Goal: Transaction & Acquisition: Purchase product/service

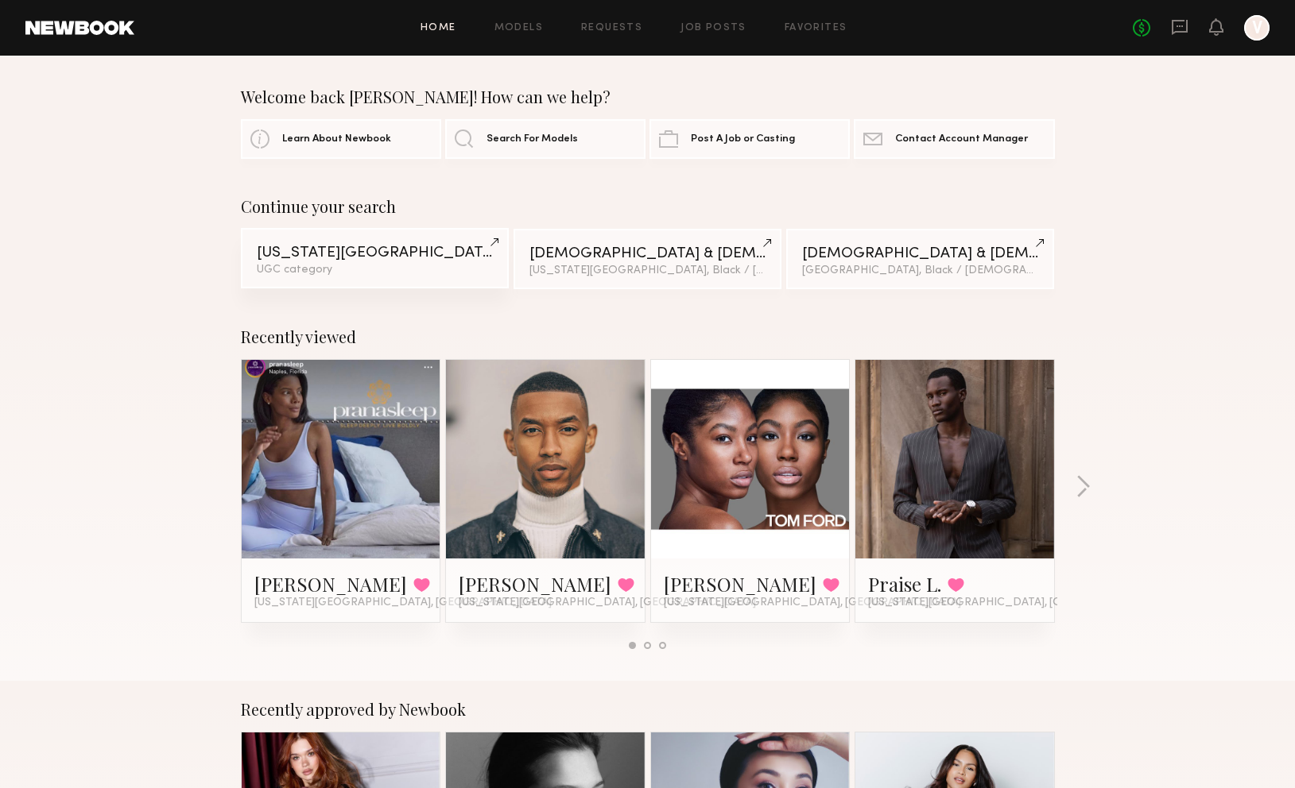
click at [393, 270] on div "UGC category" at bounding box center [375, 270] width 236 height 11
click at [492, 237] on link "New York City UGC category" at bounding box center [375, 258] width 268 height 60
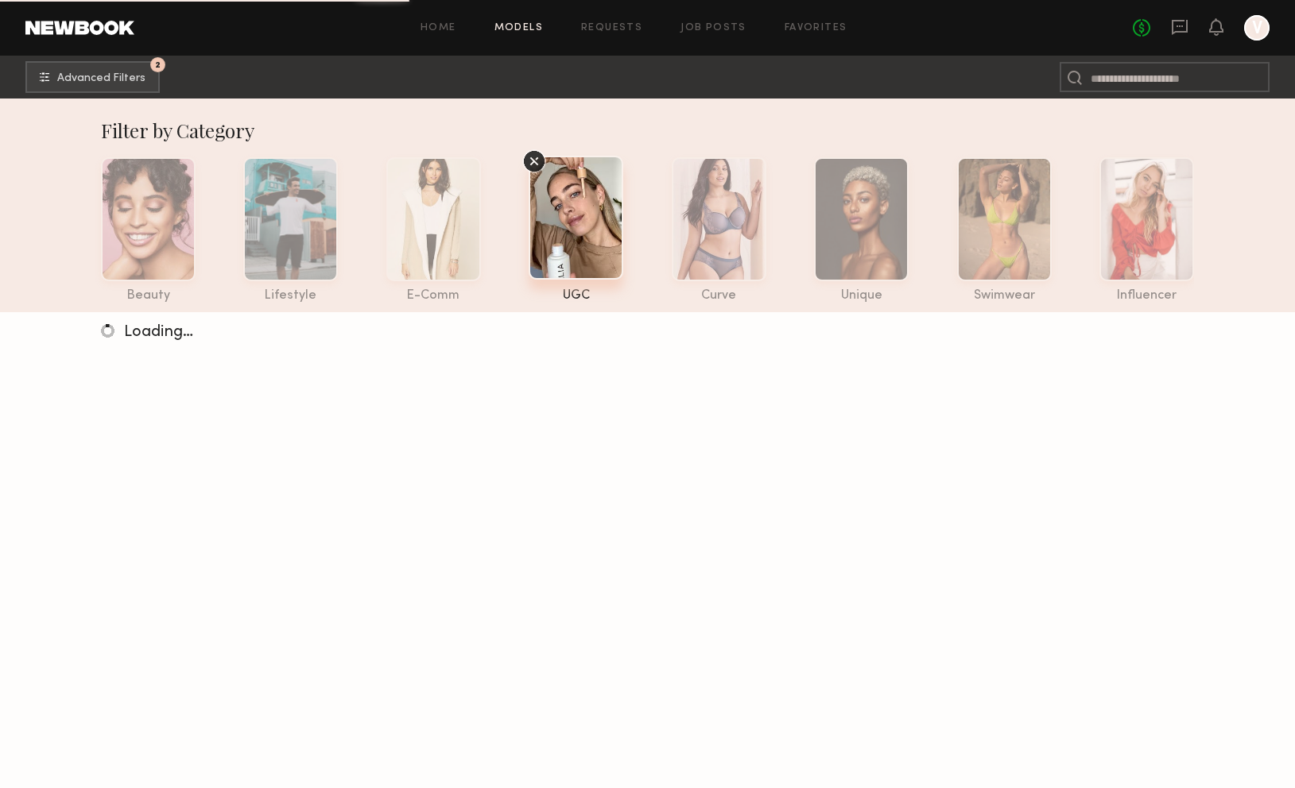
click at [540, 161] on icon at bounding box center [534, 161] width 24 height 24
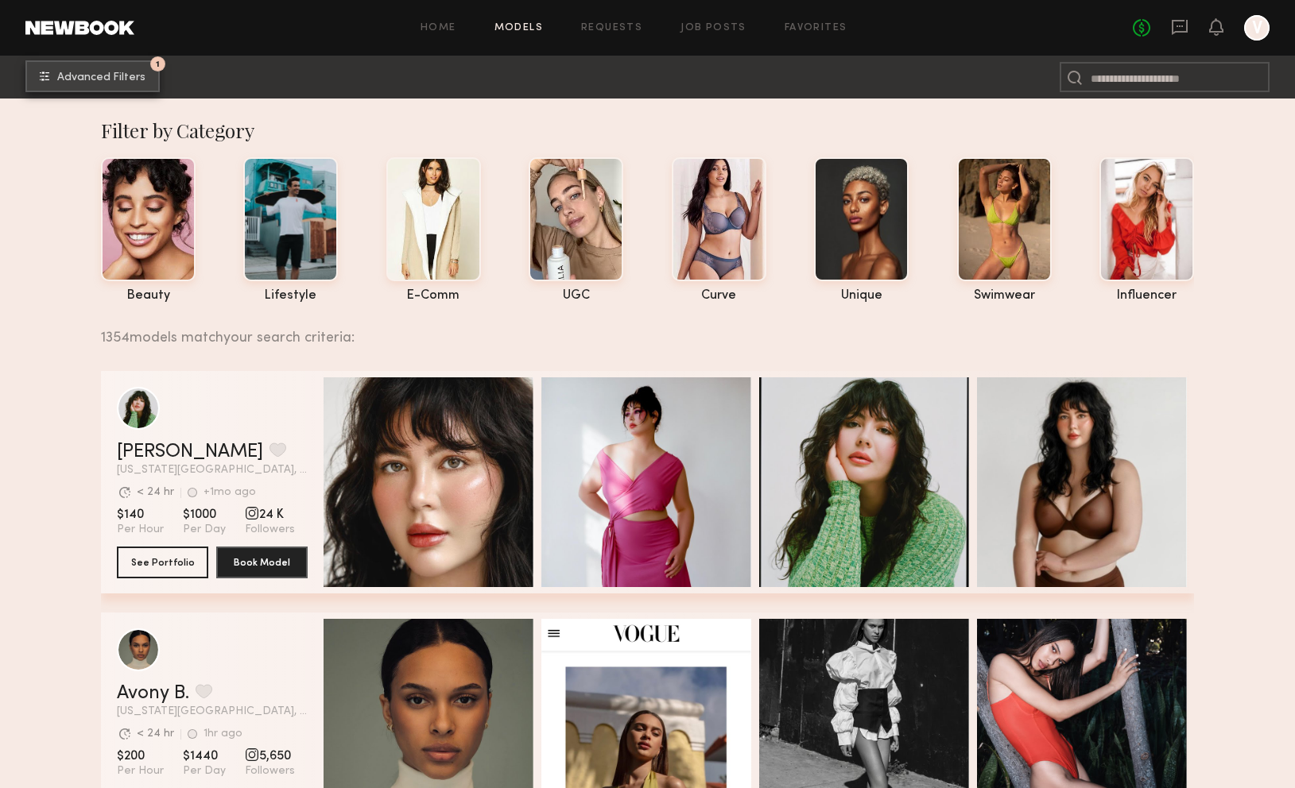
click at [126, 91] on button "1 Advanced Filters" at bounding box center [92, 76] width 134 height 32
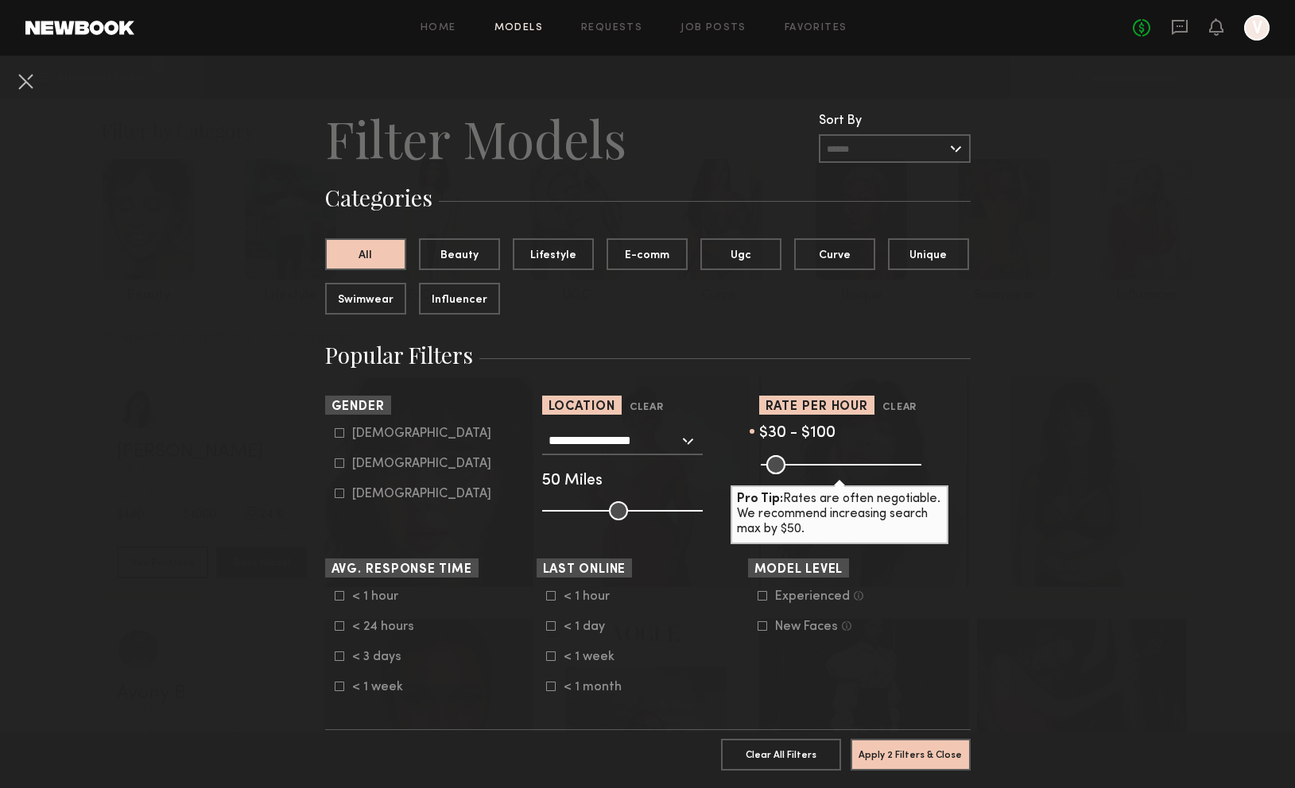
drag, startPoint x: 918, startPoint y: 461, endPoint x: 791, endPoint y: 459, distance: 127.2
type input "***"
click at [791, 459] on input "range" at bounding box center [841, 464] width 161 height 19
click at [885, 753] on button "Apply 2 Filters & Close" at bounding box center [910, 754] width 120 height 32
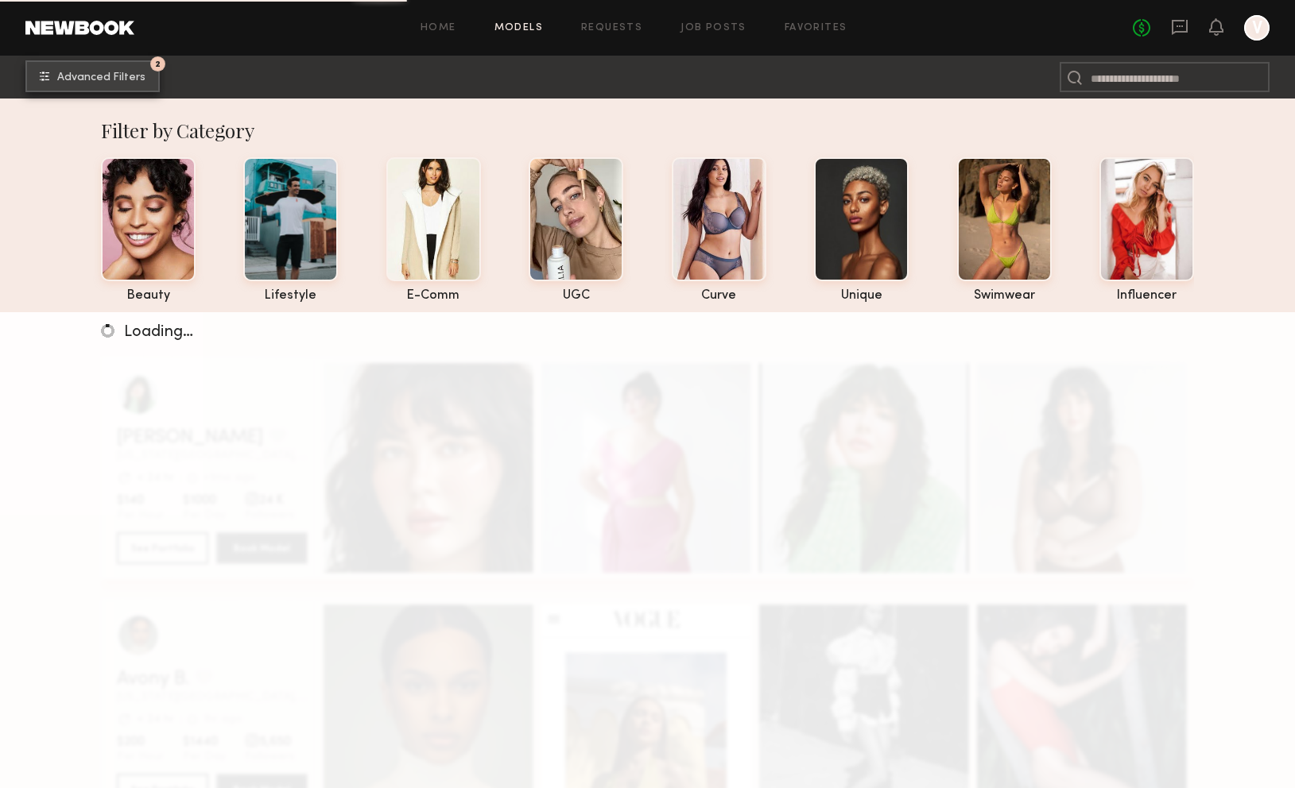
click at [114, 83] on button "2 Advanced Filters" at bounding box center [92, 76] width 134 height 32
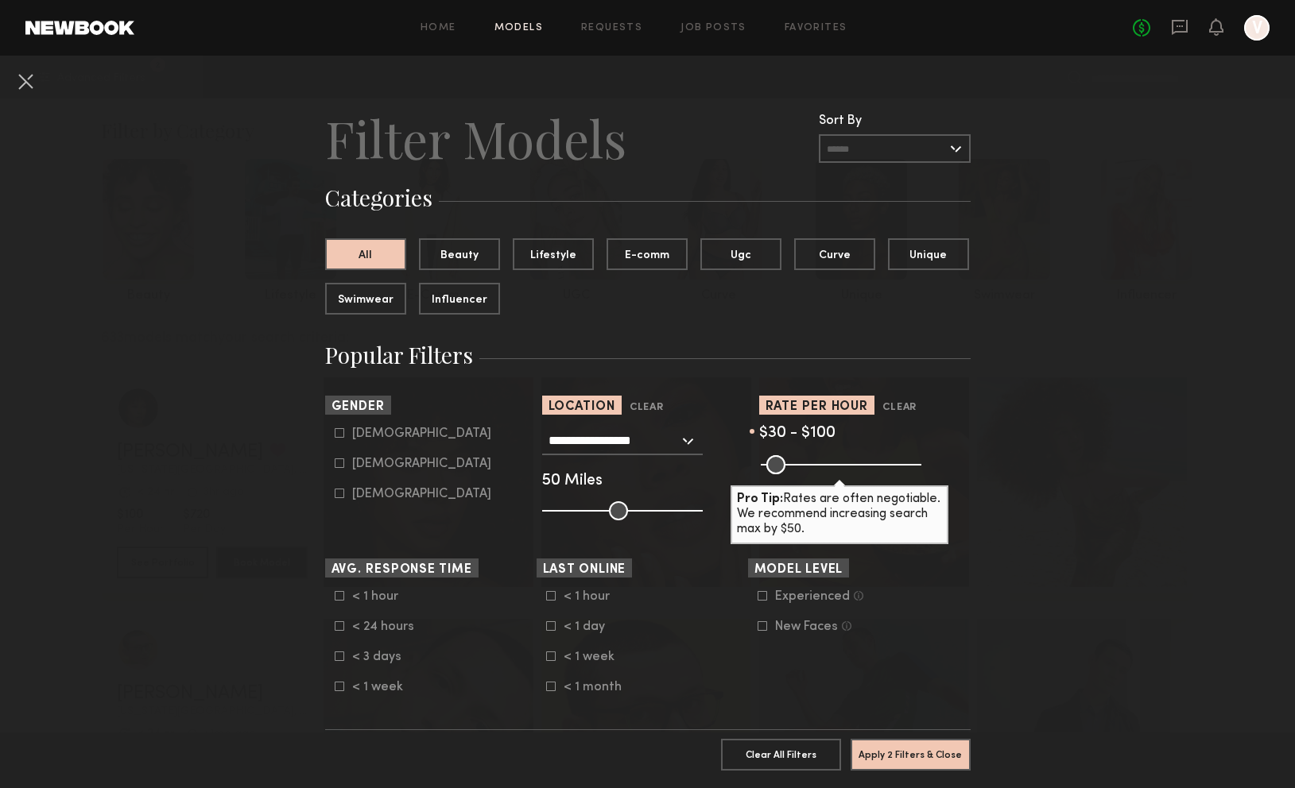
click at [381, 467] on div "Female" at bounding box center [421, 464] width 139 height 10
type input "**"
click at [948, 749] on button "Apply 3 Filters & Close" at bounding box center [910, 754] width 120 height 32
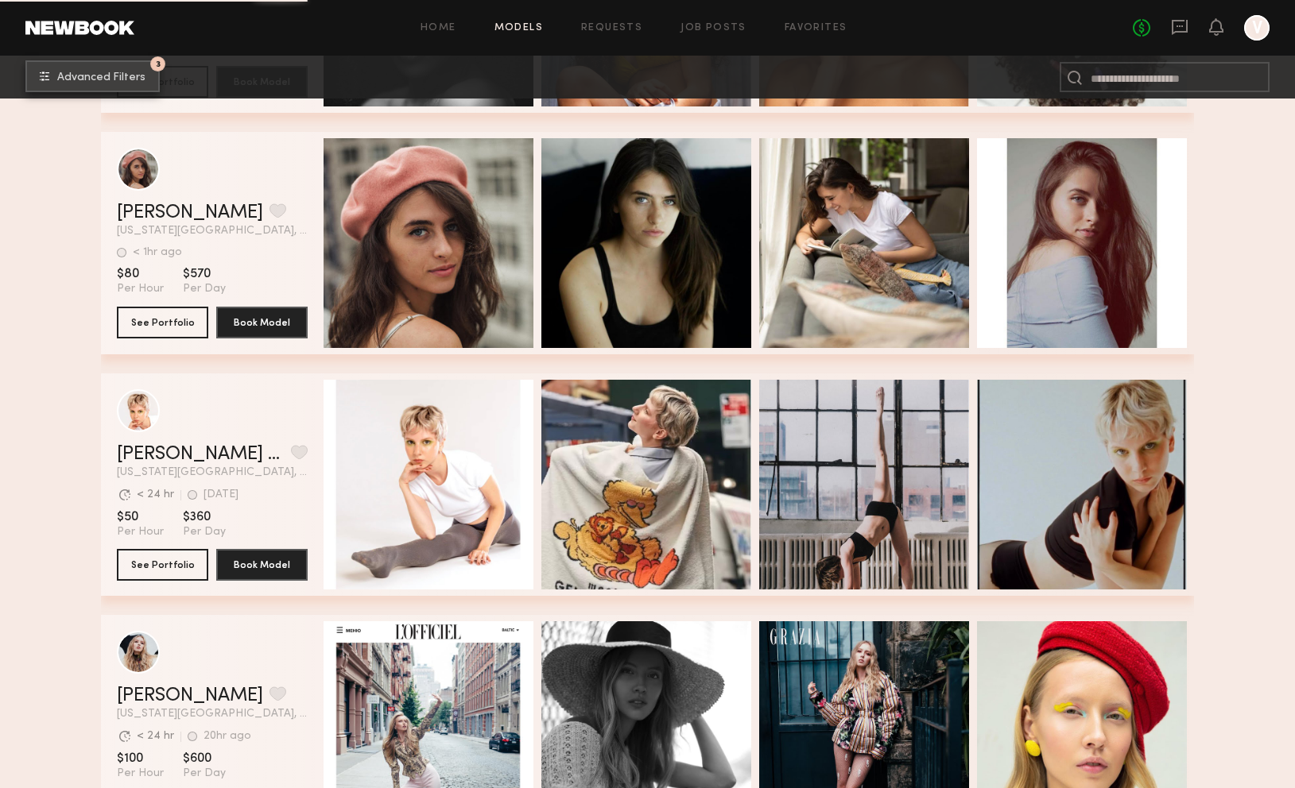
scroll to position [3408, 0]
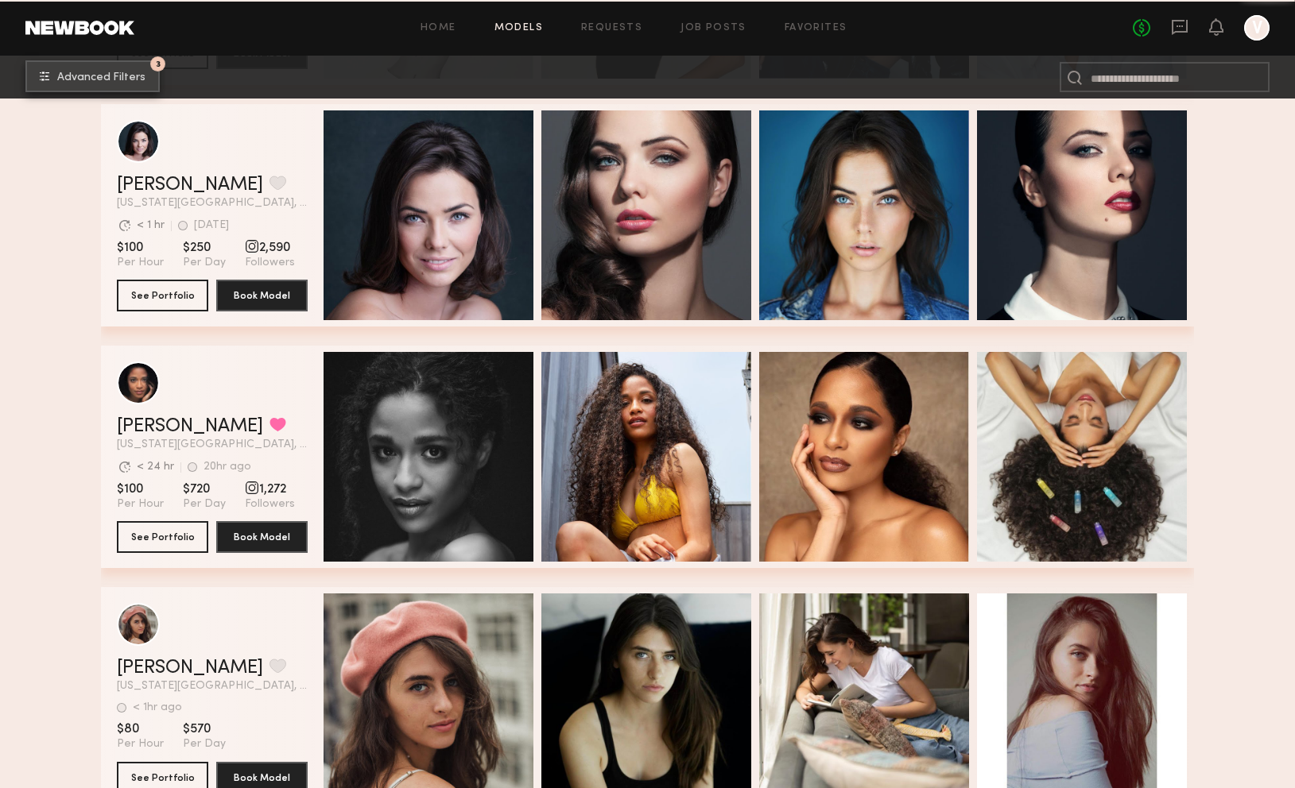
click at [137, 79] on span "Advanced Filters" at bounding box center [101, 77] width 88 height 11
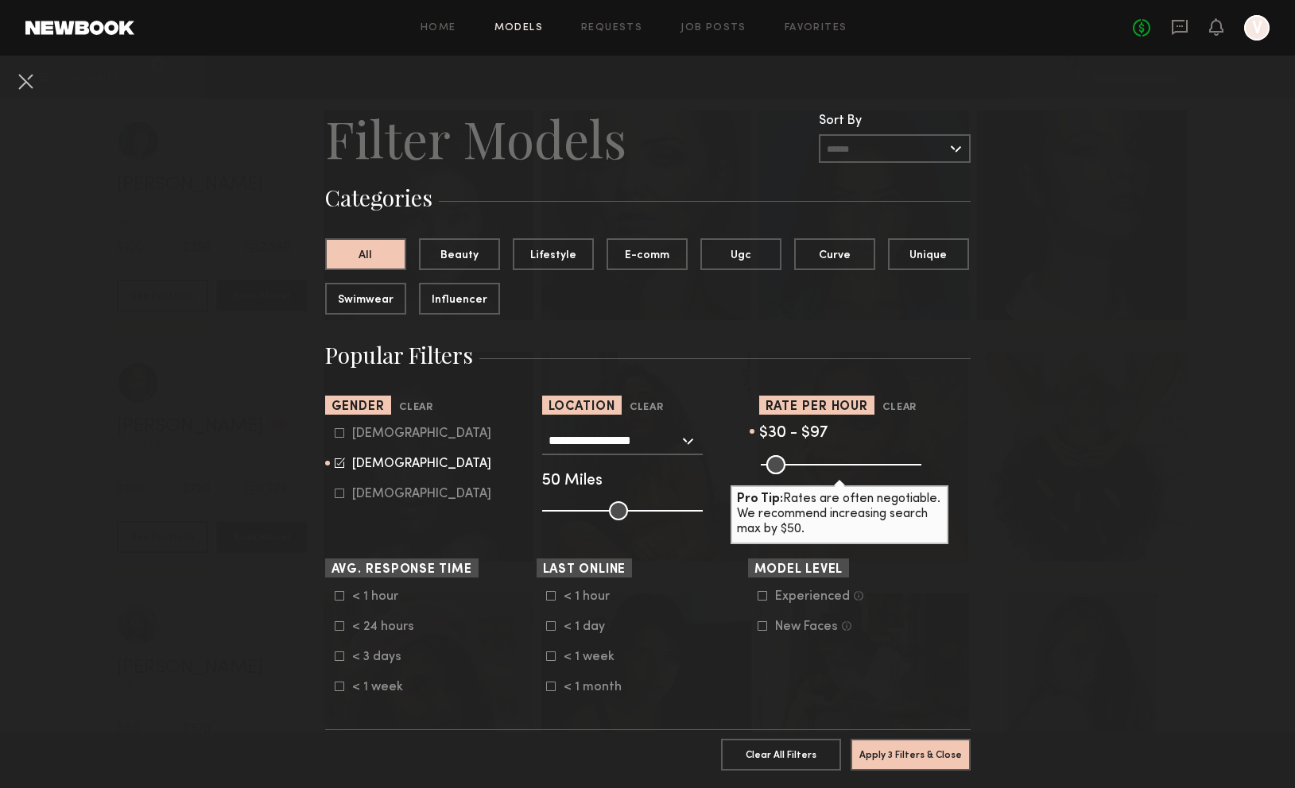
type input "**"
click at [789, 463] on input "range" at bounding box center [841, 464] width 161 height 19
click at [927, 757] on button "Apply 3 Filters & Close" at bounding box center [910, 754] width 120 height 32
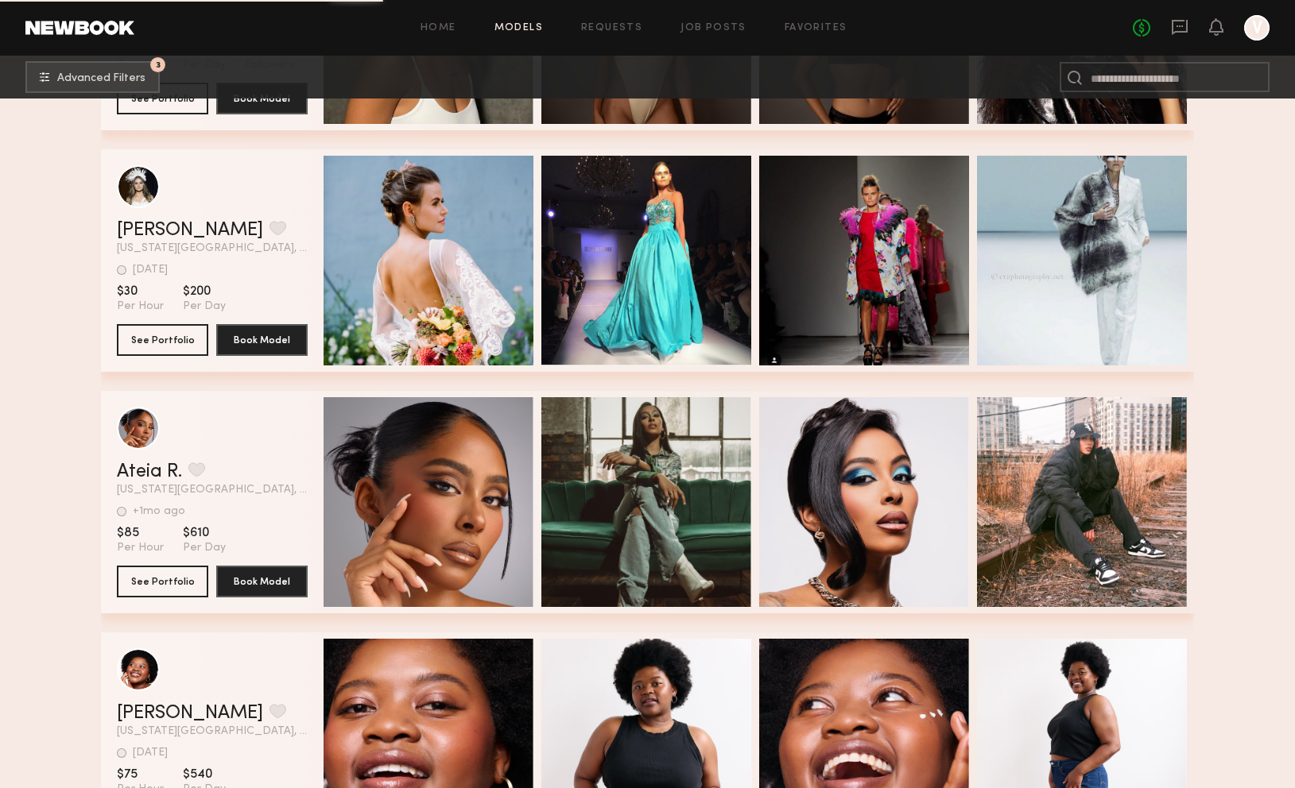
scroll to position [7979, 0]
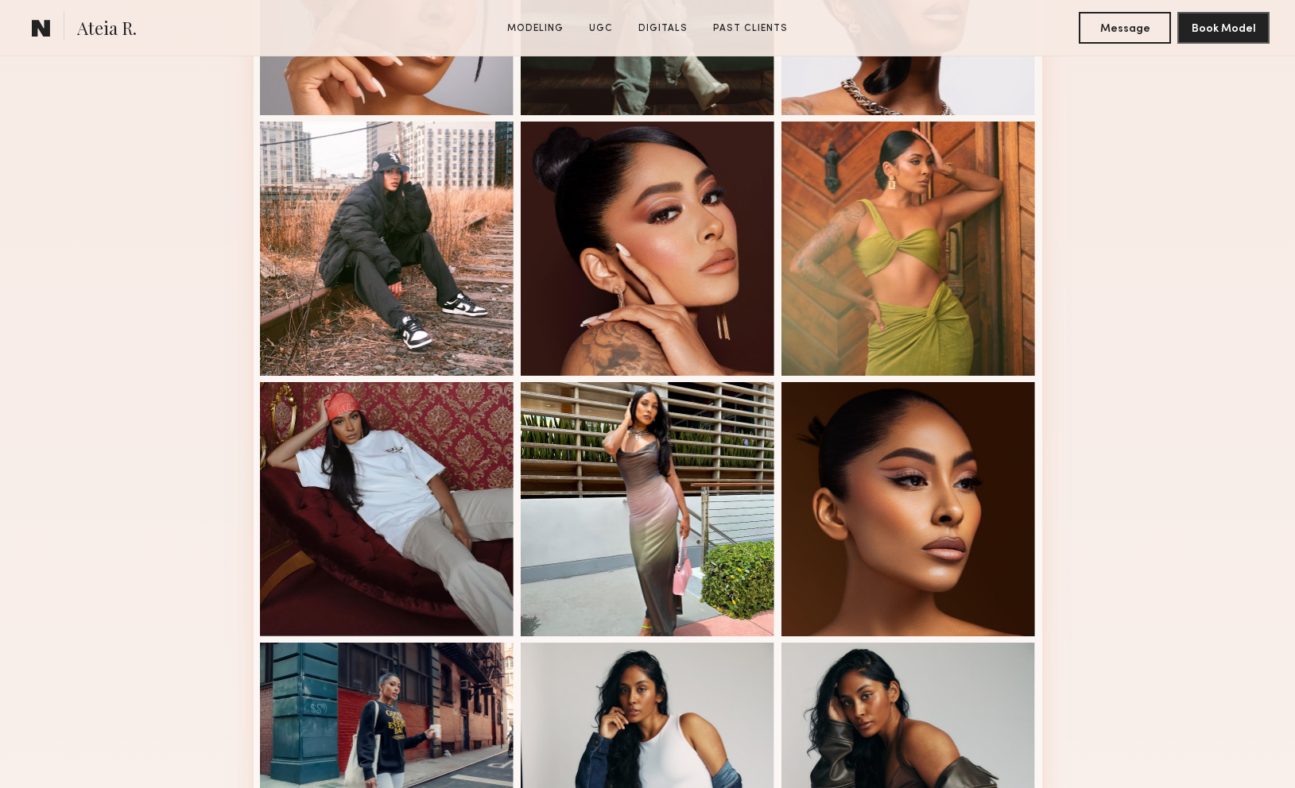
scroll to position [611, 0]
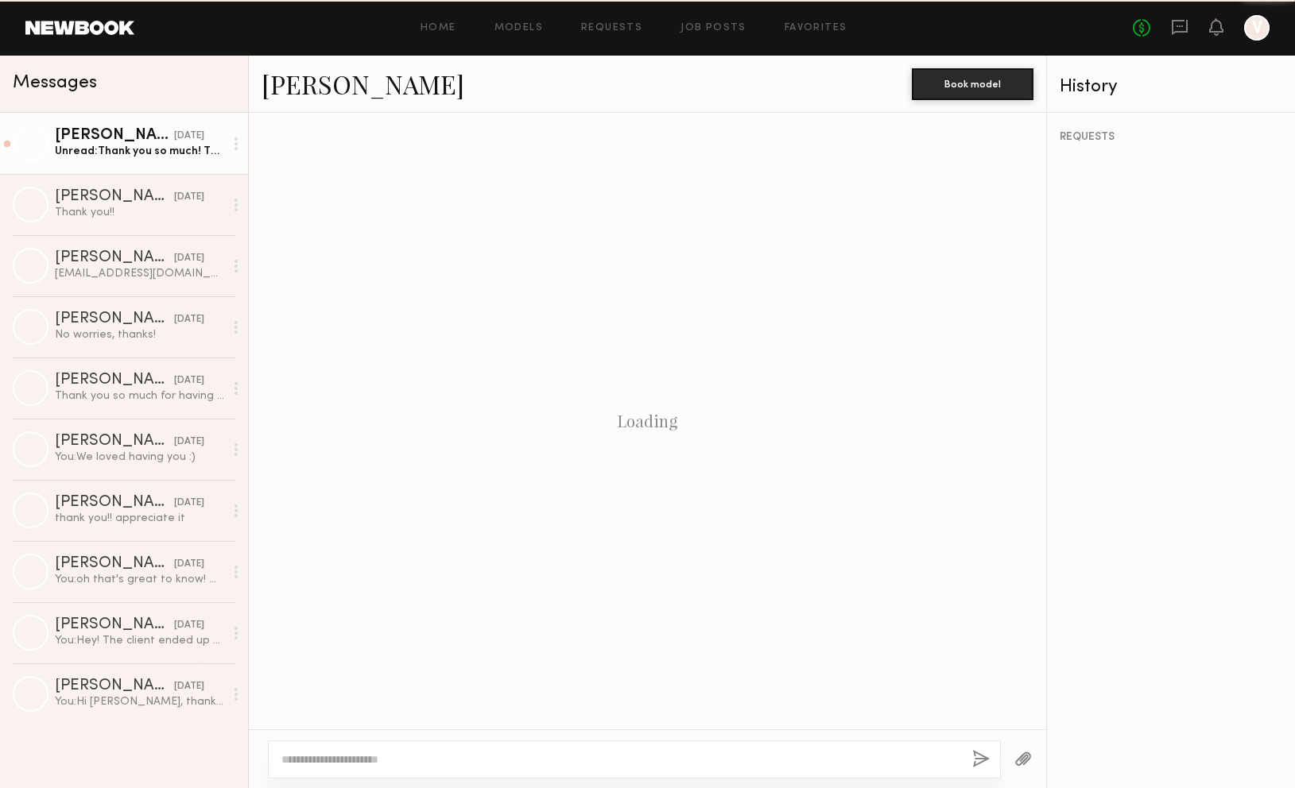
scroll to position [1196, 0]
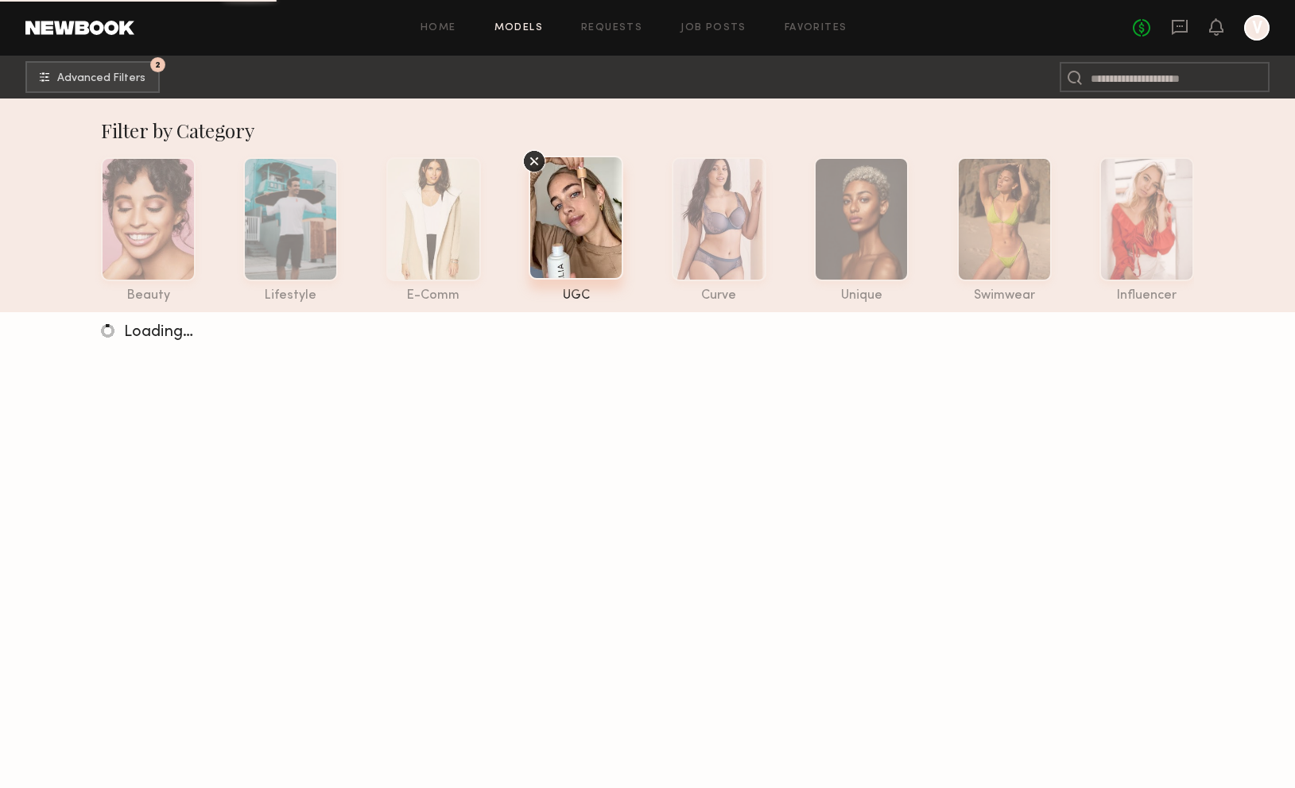
click at [533, 161] on icon at bounding box center [534, 161] width 24 height 24
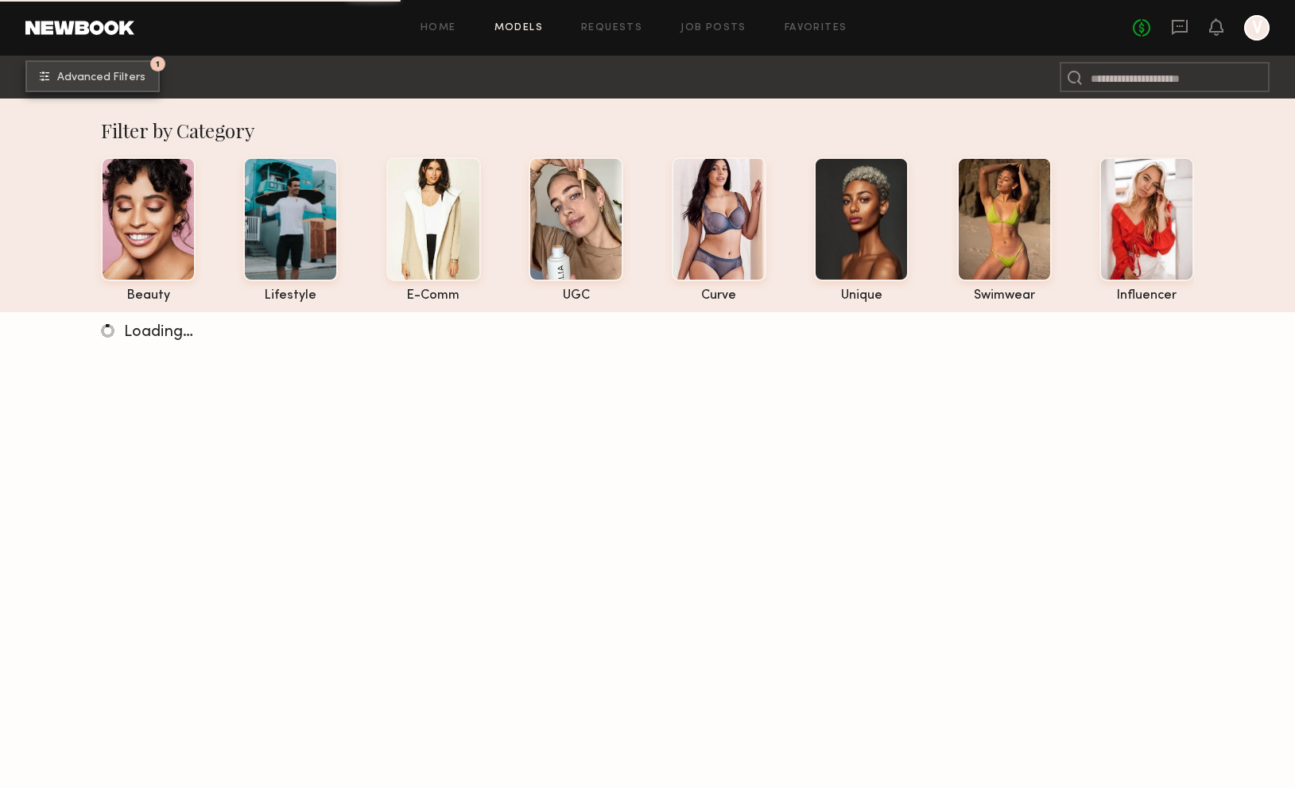
click at [118, 70] on button "1 Advanced Filters" at bounding box center [92, 76] width 134 height 32
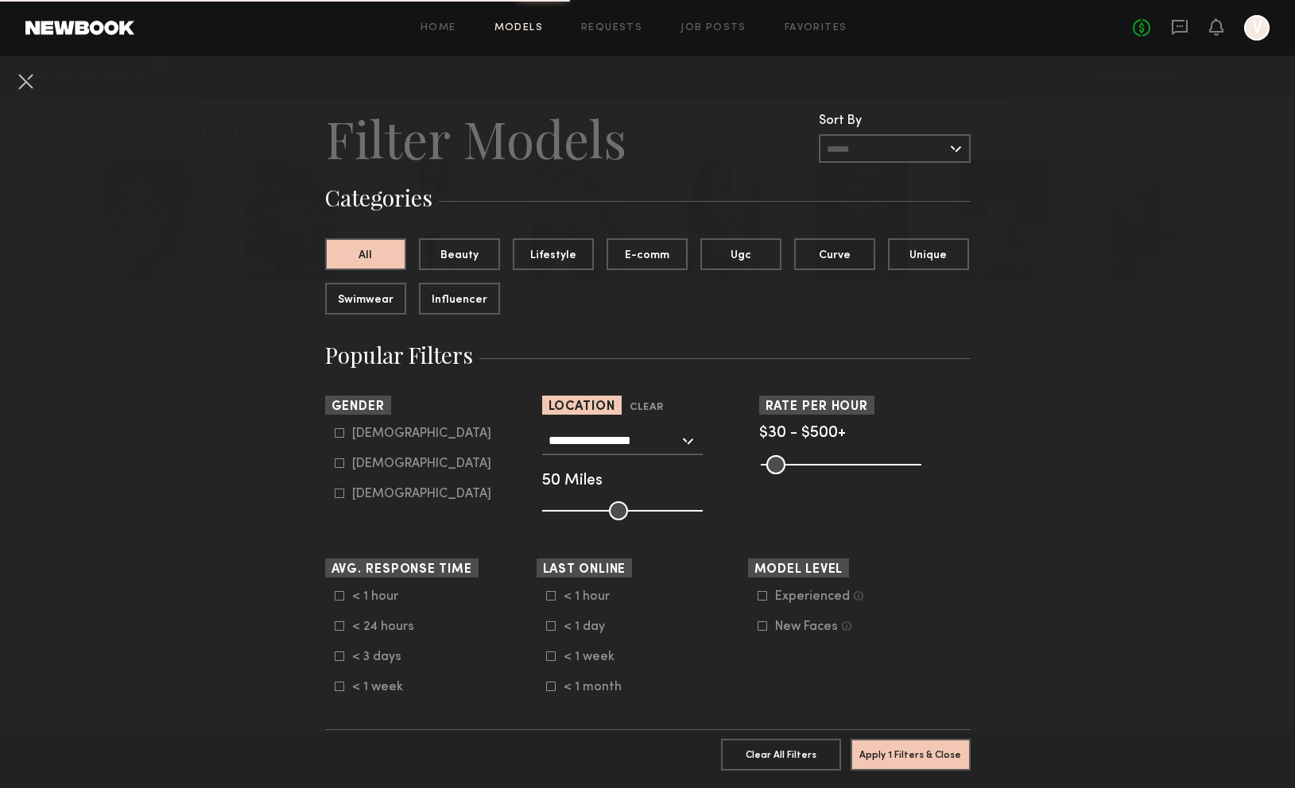
click at [385, 463] on div "Female" at bounding box center [421, 464] width 139 height 10
type input "**"
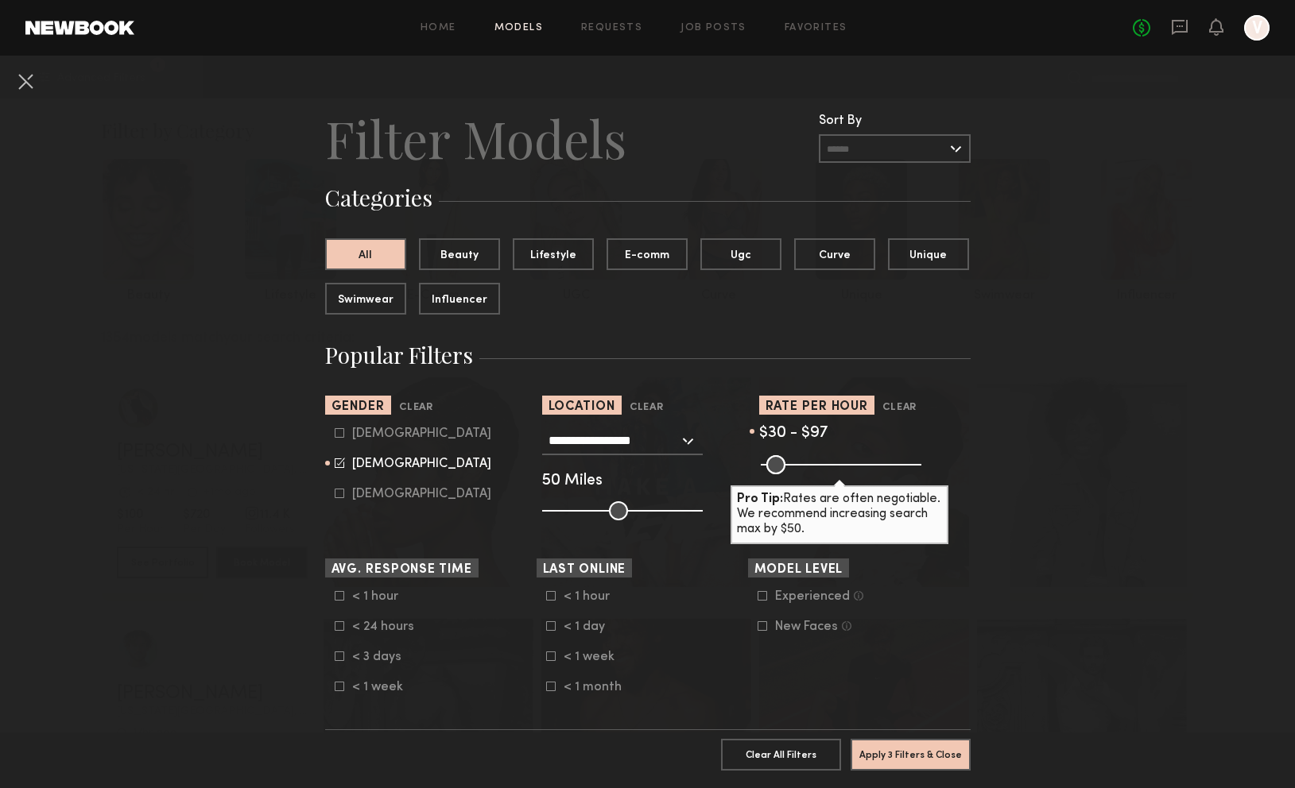
drag, startPoint x: 917, startPoint y: 468, endPoint x: 788, endPoint y: 475, distance: 129.0
type input "**"
click at [788, 474] on input "range" at bounding box center [841, 464] width 161 height 19
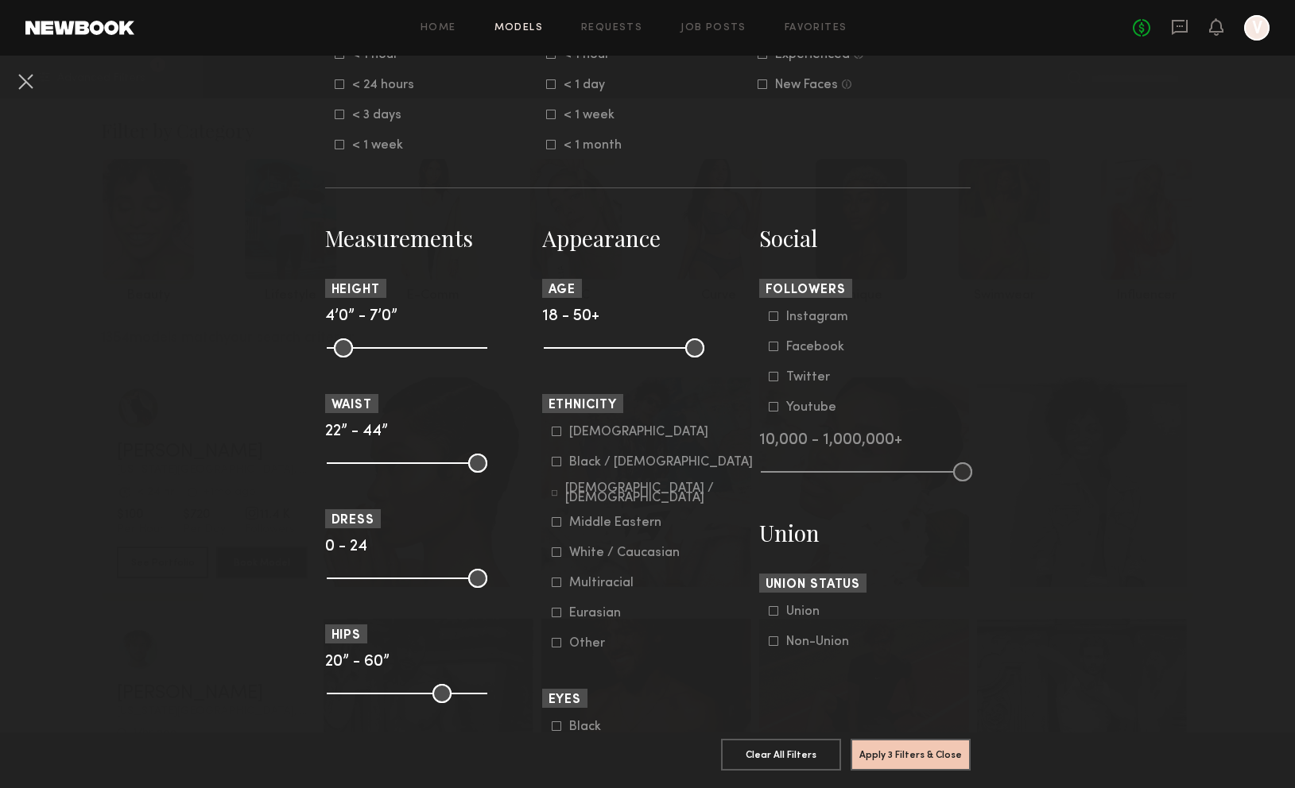
scroll to position [591, 0]
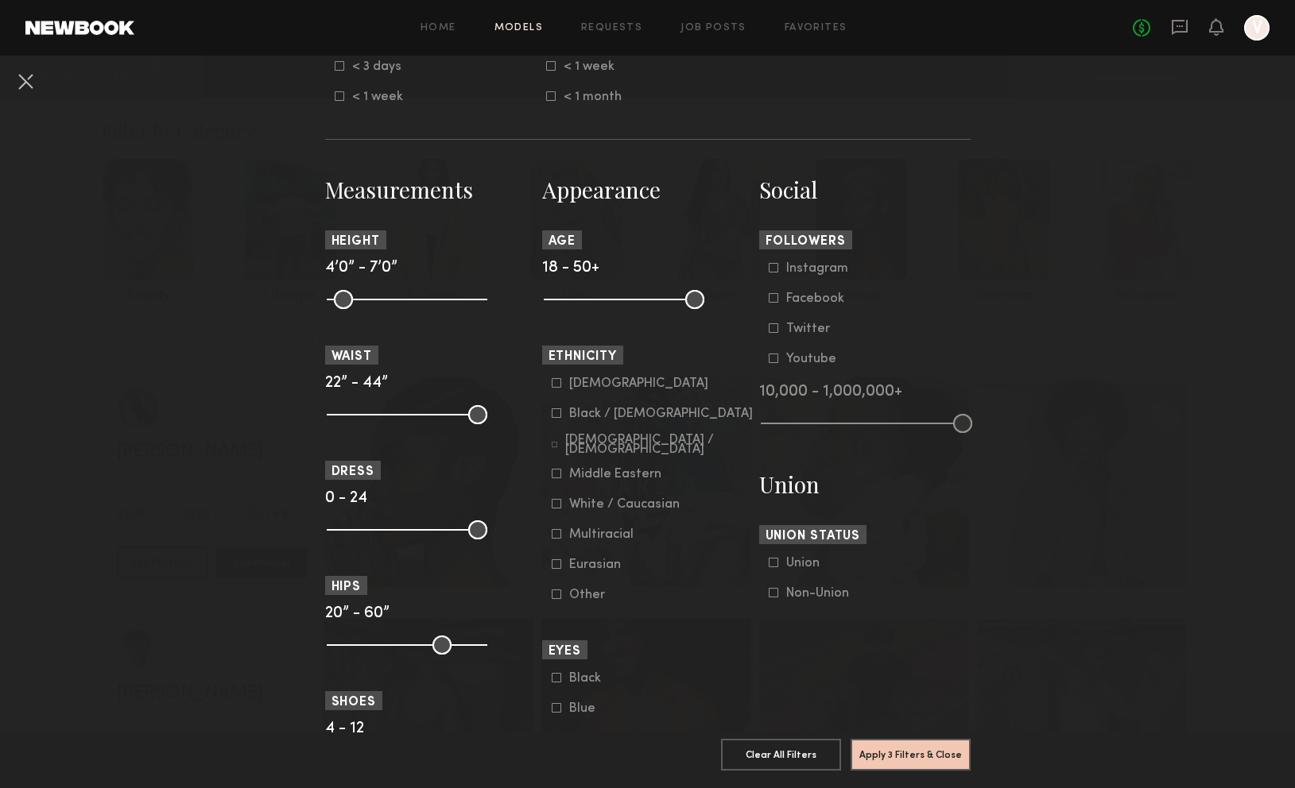
click at [628, 456] on form "Asian Black / African American Hispanic / Latino Middle Eastern White / Caucasi…" at bounding box center [653, 490] width 202 height 226
click at [628, 455] on form "Asian Black / African American Hispanic / Latino Middle Eastern White / Caucasi…" at bounding box center [653, 490] width 202 height 226
click at [628, 451] on div "Hispanic / Latino" at bounding box center [659, 445] width 188 height 19
click at [629, 490] on form "Asian Black / African American Hispanic / Latino Middle Eastern White / Caucasi…" at bounding box center [653, 490] width 202 height 226
click at [629, 479] on div "Middle Eastern" at bounding box center [615, 475] width 92 height 10
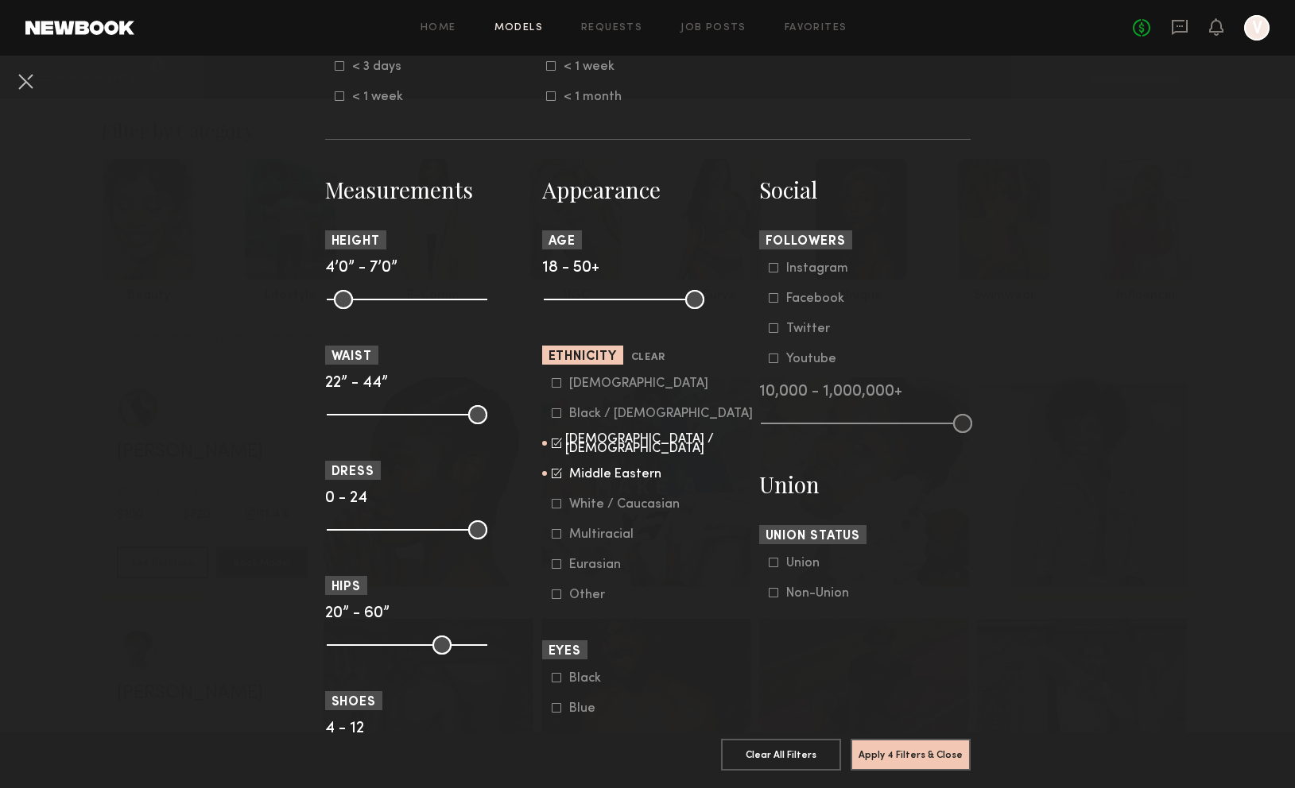
click at [610, 537] on div "Multiracial" at bounding box center [601, 535] width 64 height 10
click at [910, 744] on button "Apply 4 Filters & Close" at bounding box center [910, 754] width 120 height 32
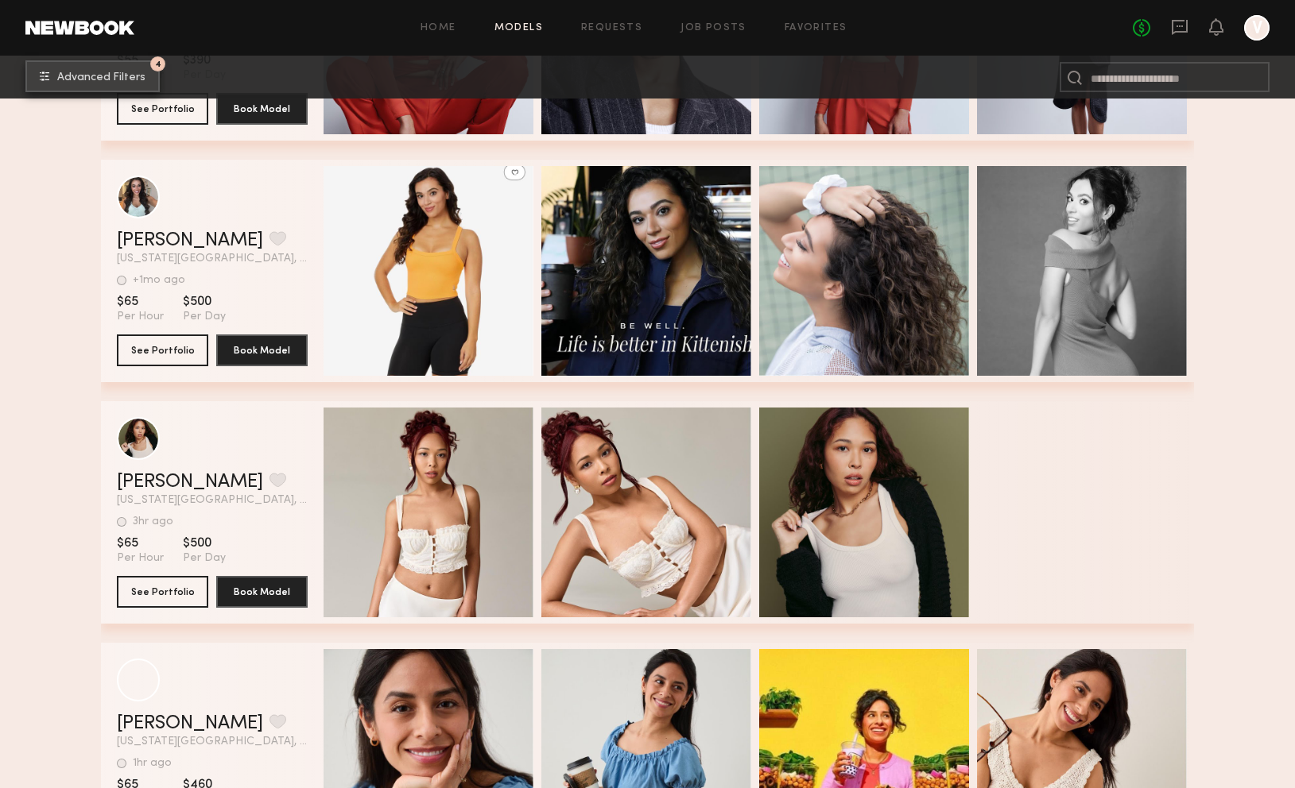
scroll to position [3337, 0]
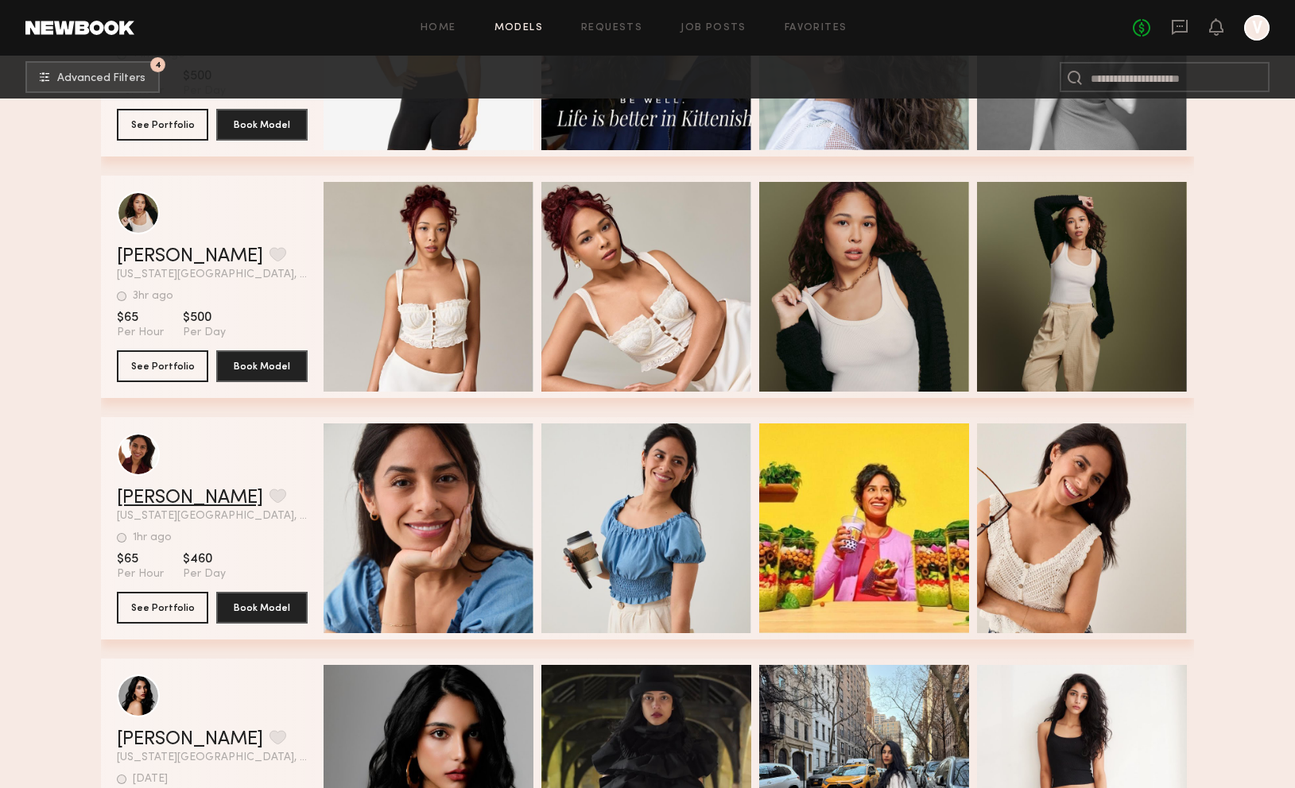
click at [157, 498] on link "[PERSON_NAME]" at bounding box center [190, 498] width 146 height 19
